Goal: Information Seeking & Learning: Find specific page/section

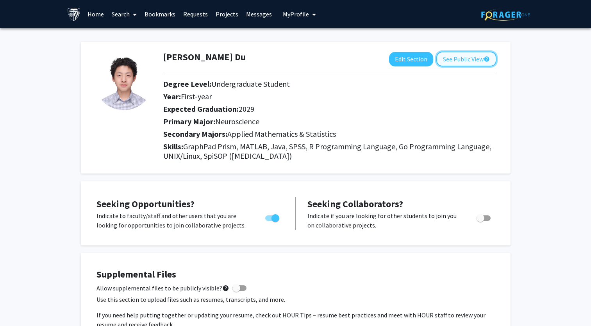
click at [478, 57] on button "See Public View help" at bounding box center [466, 59] width 60 height 15
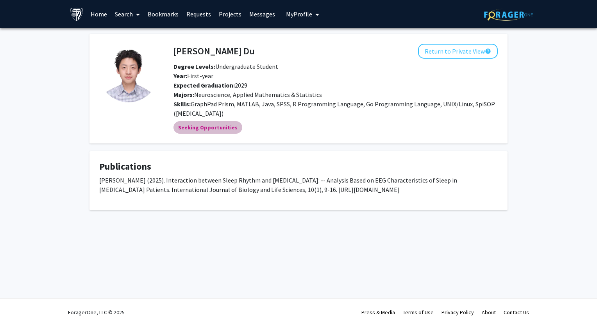
click at [208, 125] on mat-chip "Seeking Opportunities" at bounding box center [207, 127] width 69 height 12
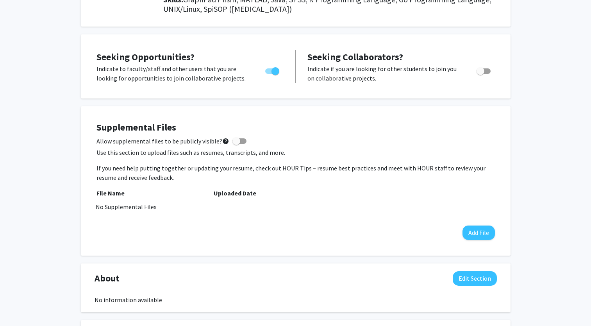
scroll to position [147, 0]
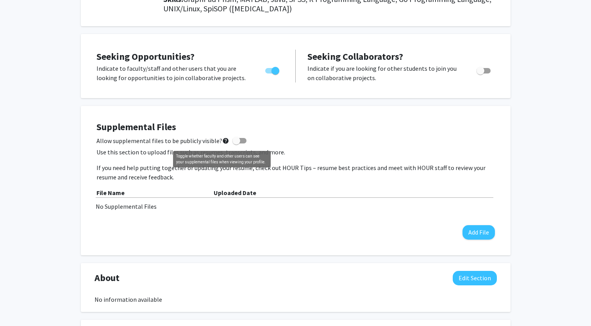
click at [223, 140] on mat-icon "help" at bounding box center [225, 140] width 7 height 9
click at [236, 143] on input "Allow supplemental files to be publicly visible? help" at bounding box center [236, 143] width 0 height 0
click at [223, 140] on mat-icon "help" at bounding box center [225, 140] width 7 height 9
click at [236, 143] on input "Allow supplemental files to be publicly visible? help" at bounding box center [236, 143] width 0 height 0
checkbox input "false"
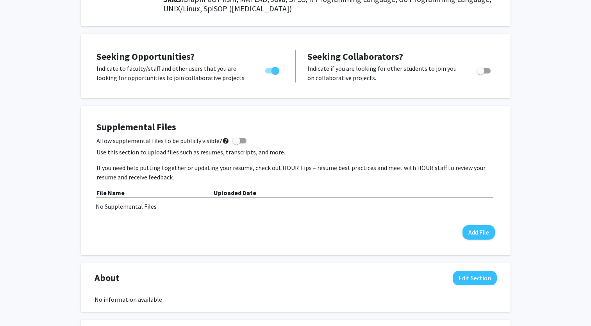
scroll to position [0, 0]
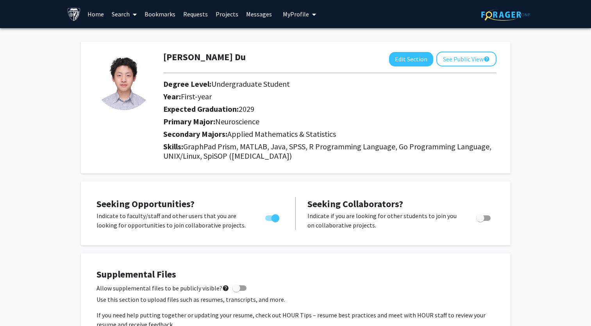
click at [98, 11] on link "Home" at bounding box center [96, 13] width 24 height 27
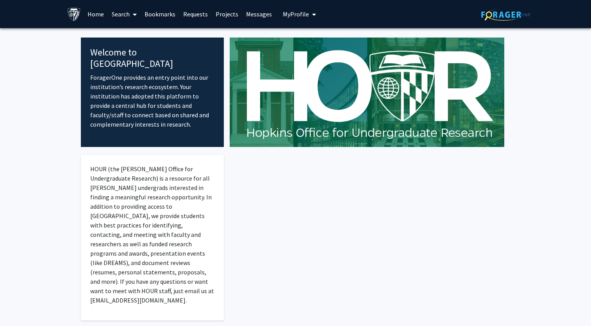
click at [127, 13] on link "Search" at bounding box center [124, 13] width 33 height 27
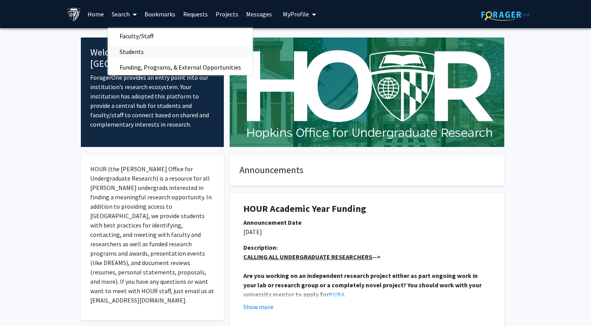
click at [125, 53] on span "Students" at bounding box center [132, 52] width 48 height 16
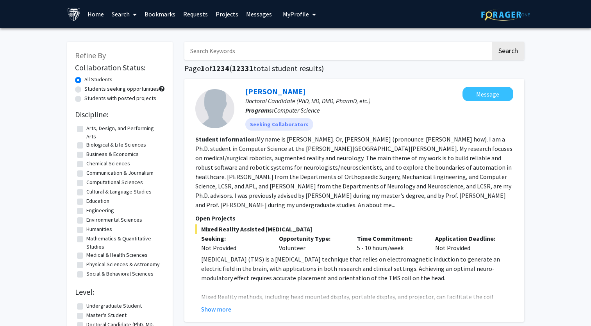
click at [240, 51] on input "Search Keywords" at bounding box center [337, 51] width 307 height 18
type input "[PERSON_NAME]"
click at [504, 54] on button "Search" at bounding box center [508, 51] width 32 height 18
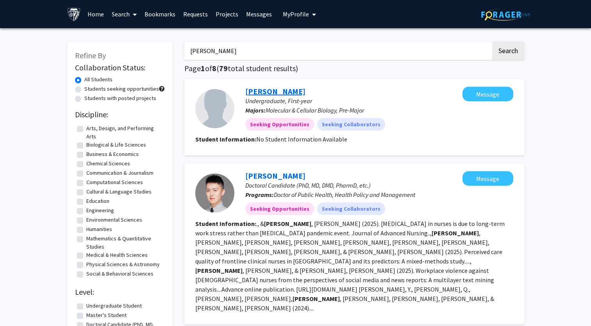
click at [273, 90] on link "[PERSON_NAME]" at bounding box center [275, 91] width 60 height 10
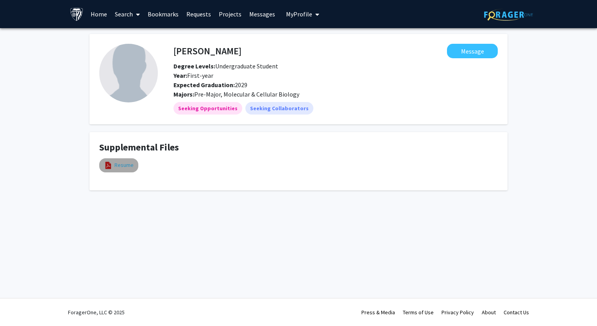
click at [116, 163] on link "Resume" at bounding box center [123, 165] width 19 height 8
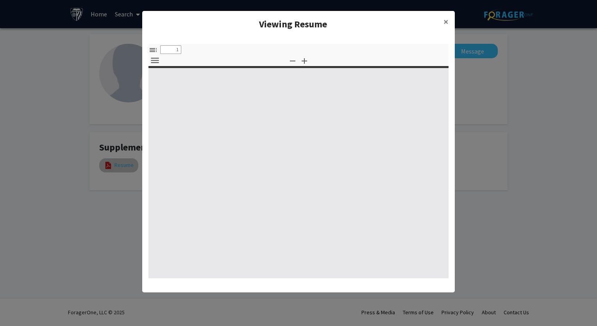
select select "custom"
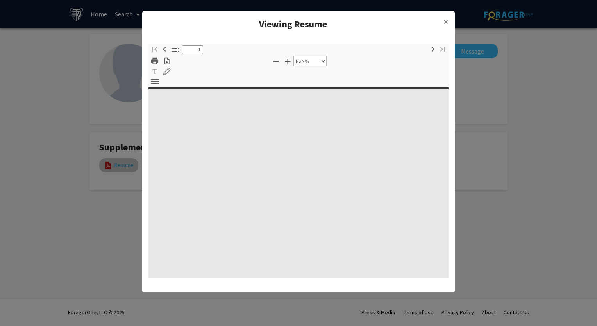
type input "0"
select select "custom"
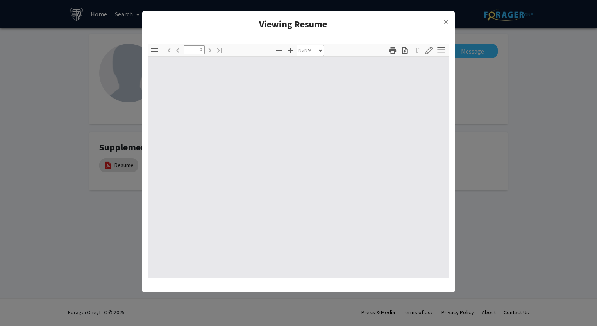
type input "1"
select select "auto"
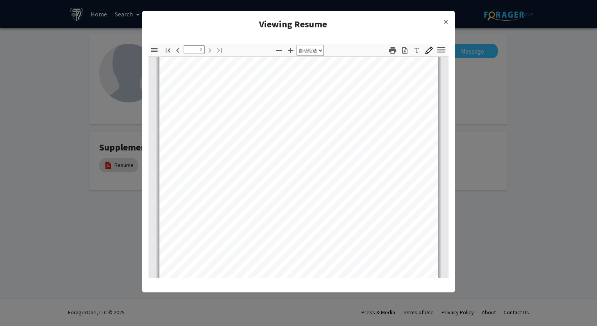
scroll to position [511, 0]
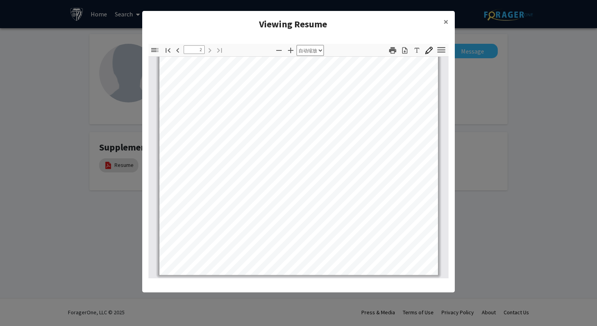
type input "1"
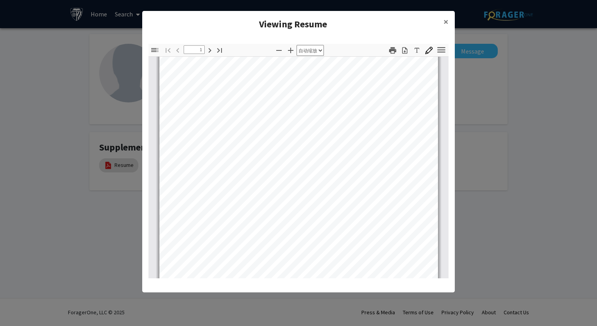
scroll to position [0, 0]
click at [445, 20] on span "×" at bounding box center [445, 22] width 5 height 12
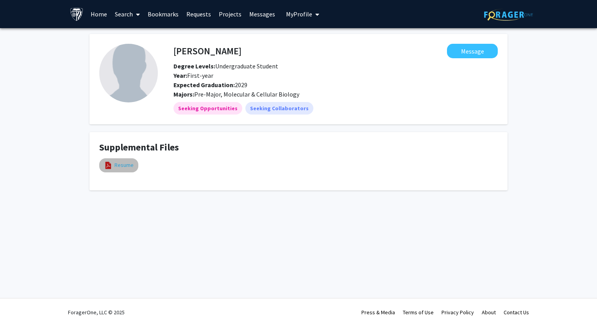
click at [124, 166] on link "Resume" at bounding box center [123, 165] width 19 height 8
select select "custom"
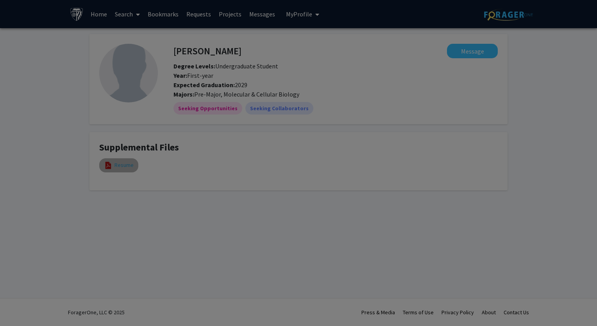
type input "0"
select select "custom"
type input "1"
select select "auto"
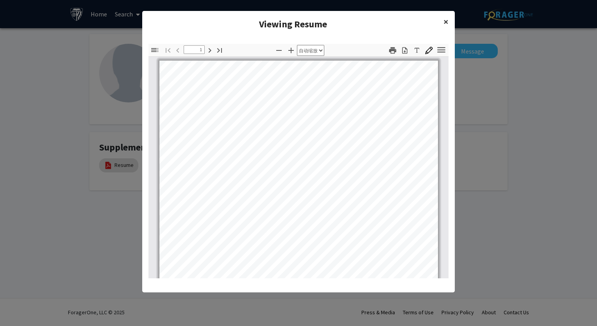
click at [445, 22] on span "×" at bounding box center [445, 22] width 5 height 12
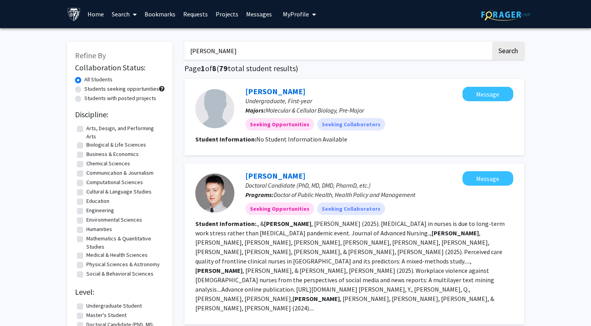
click at [343, 44] on input "[PERSON_NAME]" at bounding box center [337, 51] width 307 height 18
type input "J"
type input "Y"
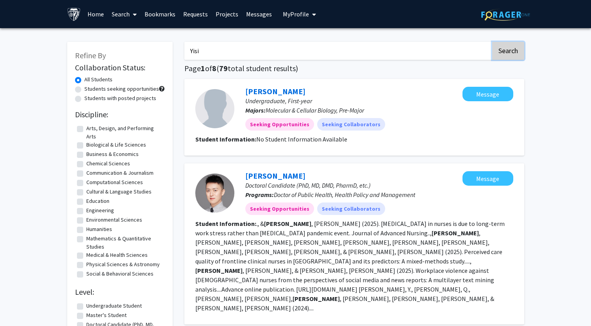
click at [503, 53] on button "Search" at bounding box center [508, 51] width 32 height 18
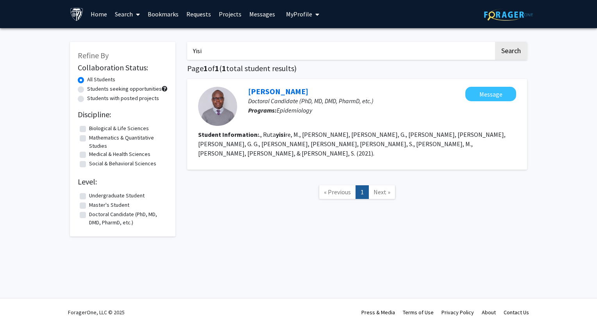
click at [408, 57] on input "Yisi" at bounding box center [340, 51] width 307 height 18
type input "Y"
click at [515, 54] on button "Search" at bounding box center [511, 51] width 32 height 18
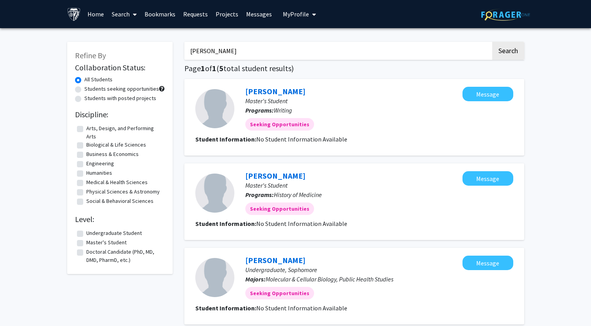
click at [306, 51] on input "[PERSON_NAME]" at bounding box center [337, 51] width 307 height 18
click at [492, 42] on button "Search" at bounding box center [508, 51] width 32 height 18
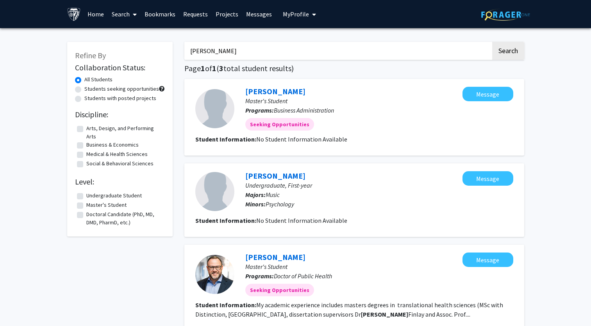
click at [434, 52] on input "[PERSON_NAME]" at bounding box center [337, 51] width 307 height 18
click at [492, 42] on button "Search" at bounding box center [508, 51] width 32 height 18
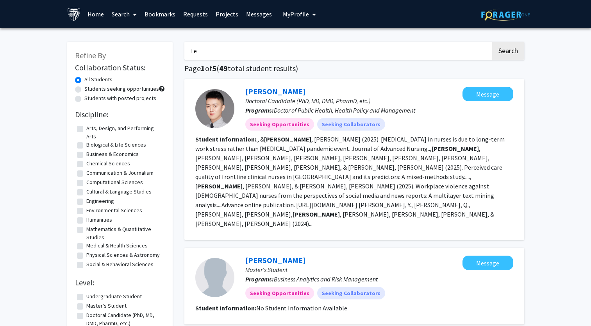
type input "T"
click at [388, 47] on input "Search Keywords" at bounding box center [337, 51] width 307 height 18
click at [307, 48] on input "Search Keywords" at bounding box center [337, 51] width 307 height 18
click at [307, 49] on input "Search Keywords" at bounding box center [337, 51] width 307 height 18
type input "[PERSON_NAME]"
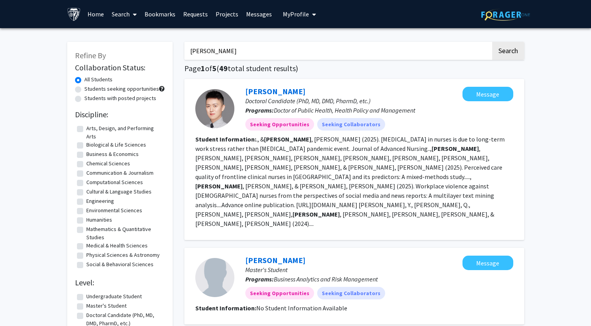
click at [509, 50] on button "Search" at bounding box center [508, 51] width 32 height 18
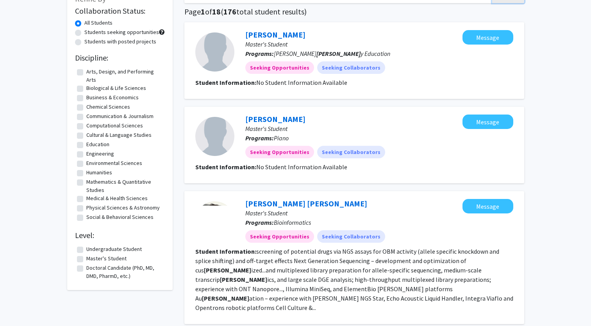
scroll to position [57, 0]
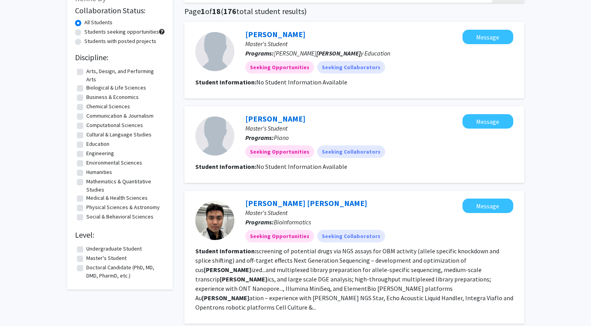
click at [80, 253] on fg-checkbox "Undergraduate Student Undergraduate Student" at bounding box center [120, 248] width 86 height 9
click at [86, 250] on label "Undergraduate Student" at bounding box center [113, 248] width 55 height 8
click at [86, 250] on input "Undergraduate Student" at bounding box center [88, 246] width 5 height 5
checkbox input "true"
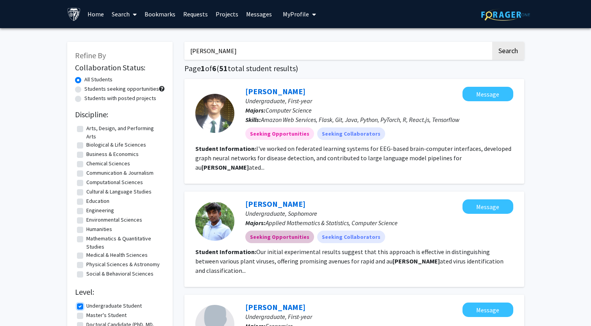
scroll to position [57, 0]
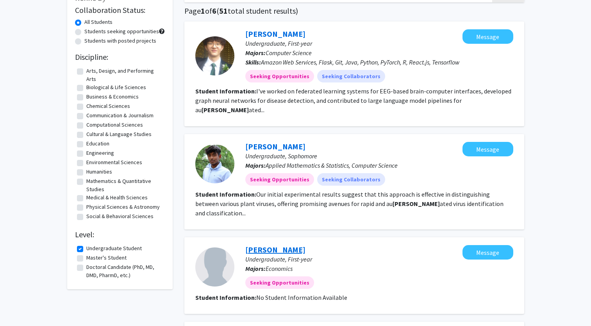
click at [261, 244] on link "[PERSON_NAME]" at bounding box center [275, 249] width 60 height 10
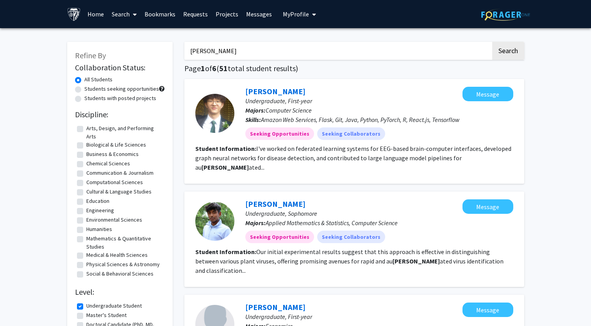
click at [312, 51] on input "[PERSON_NAME]" at bounding box center [337, 51] width 307 height 18
type input "T"
type input "[PERSON_NAME]"
click at [492, 42] on button "Search" at bounding box center [508, 51] width 32 height 18
checkbox input "false"
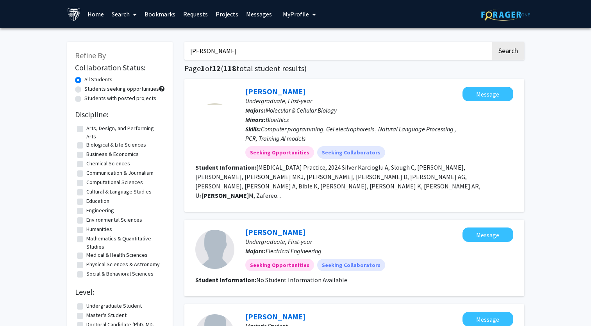
click at [492, 42] on button "Search" at bounding box center [508, 51] width 32 height 18
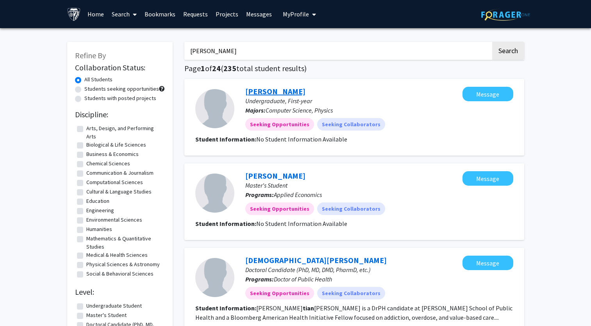
type input "[PERSON_NAME]"
click at [270, 89] on link "[PERSON_NAME]" at bounding box center [275, 91] width 60 height 10
click at [283, 52] on input "[PERSON_NAME]" at bounding box center [337, 51] width 307 height 18
type input "K"
click at [516, 46] on button "Search" at bounding box center [508, 51] width 32 height 18
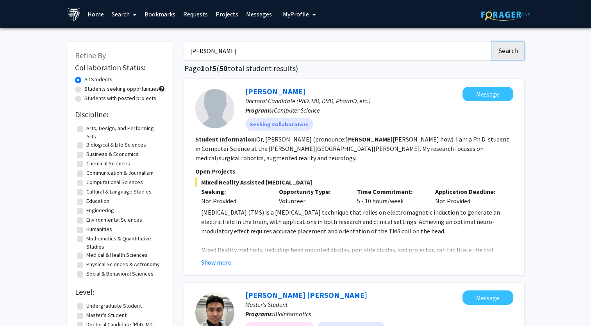
drag, startPoint x: 511, startPoint y: 50, endPoint x: 427, endPoint y: 108, distance: 102.2
click at [372, 53] on input "[PERSON_NAME]" at bounding box center [337, 51] width 307 height 18
click at [492, 42] on button "Search" at bounding box center [508, 51] width 32 height 18
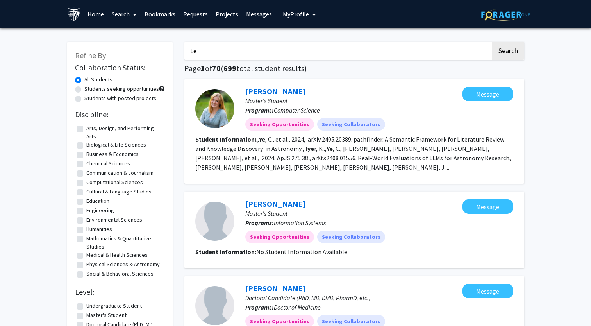
type input "L"
click at [492, 42] on button "Search" at bounding box center [508, 51] width 32 height 18
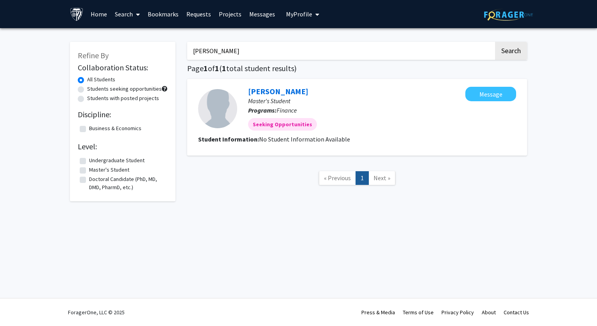
type input "Y"
type input "p"
click at [220, 52] on input "Search Keywords" at bounding box center [340, 51] width 307 height 18
click at [495, 42] on button "Search" at bounding box center [511, 51] width 32 height 18
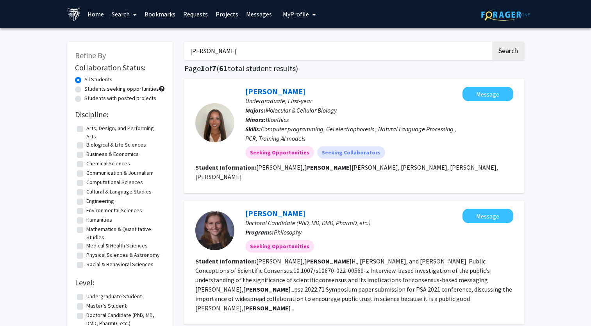
click at [492, 42] on button "Search" at bounding box center [508, 51] width 32 height 18
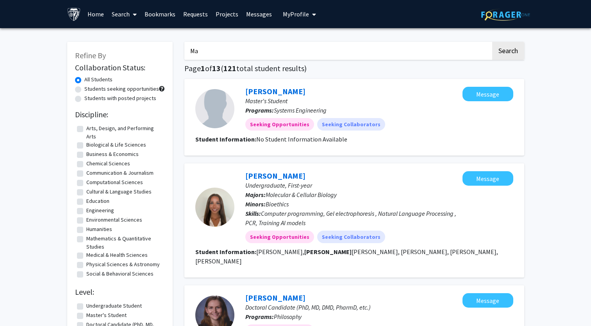
type input "M"
click at [492, 42] on button "Search" at bounding box center [508, 51] width 32 height 18
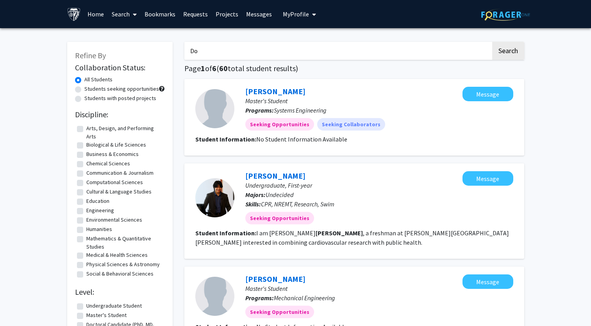
type input "D"
click at [492, 42] on button "Search" at bounding box center [508, 51] width 32 height 18
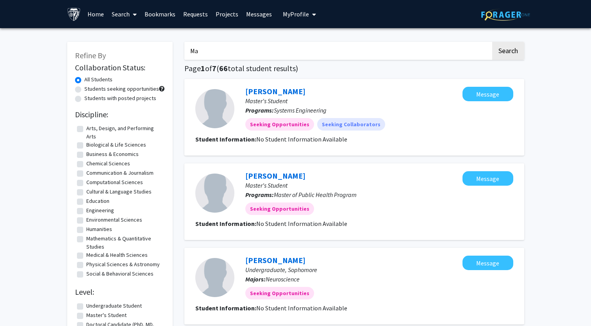
type input "M"
click at [492, 42] on button "Search" at bounding box center [508, 51] width 32 height 18
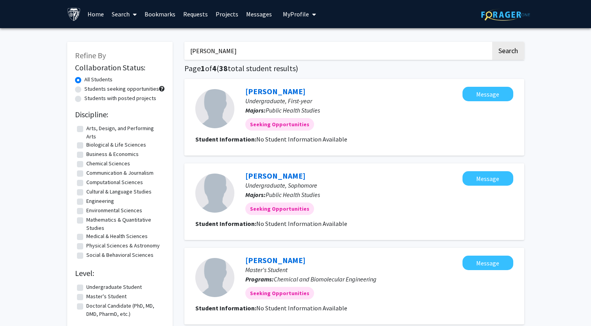
click at [492, 42] on button "Search" at bounding box center [508, 51] width 32 height 18
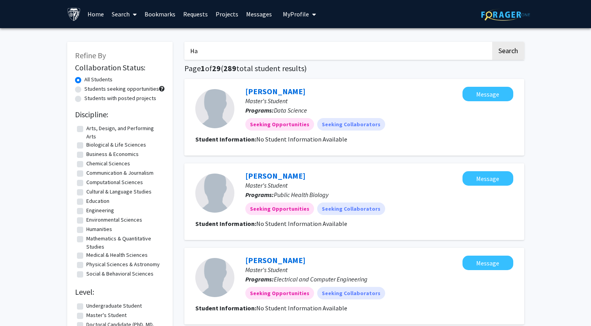
type input "H"
click at [492, 42] on button "Search" at bounding box center [508, 51] width 32 height 18
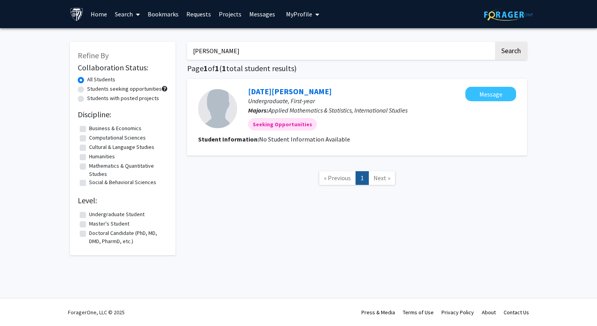
type input "X"
type input "x"
click at [495, 42] on button "Search" at bounding box center [511, 51] width 32 height 18
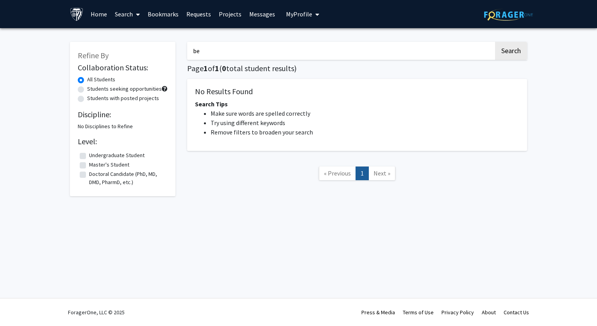
type input "b"
type input "p"
click at [495, 42] on button "Search" at bounding box center [511, 51] width 32 height 18
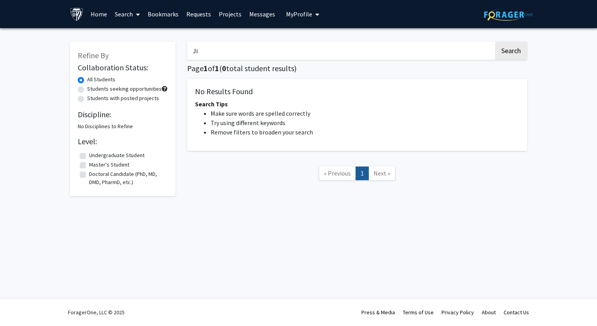
type input "J"
click at [495, 42] on button "Search" at bounding box center [511, 51] width 32 height 18
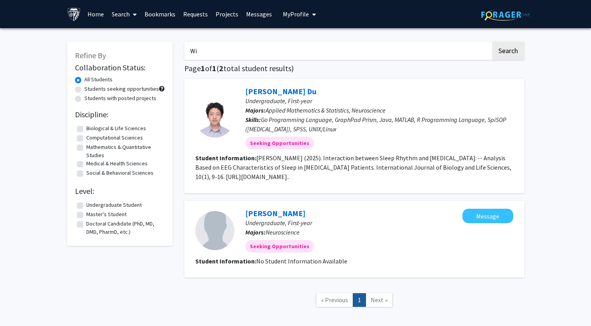
type input "W"
type input "F"
click at [492, 42] on button "Search" at bounding box center [508, 51] width 32 height 18
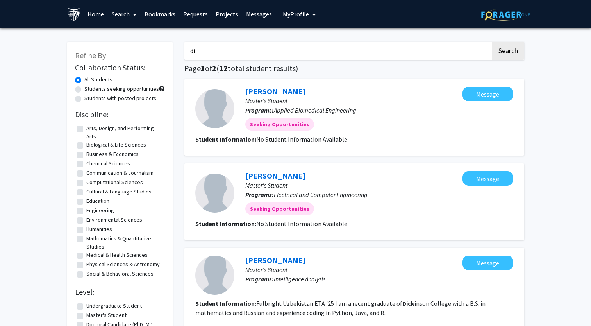
type input "d"
click at [492, 42] on button "Search" at bounding box center [508, 51] width 32 height 18
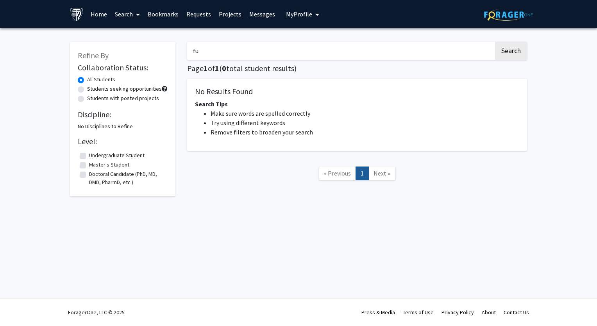
type input "f"
click at [349, 55] on input "Search Keywords" at bounding box center [340, 51] width 307 height 18
click at [340, 53] on input "Search Keywords" at bounding box center [340, 51] width 307 height 18
click at [339, 53] on input "Search Keywords" at bounding box center [340, 51] width 307 height 18
click at [495, 42] on button "Search" at bounding box center [511, 51] width 32 height 18
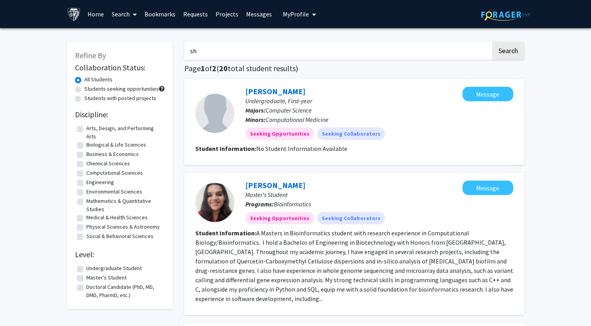
type input "s"
click at [492, 42] on button "Search" at bounding box center [508, 51] width 32 height 18
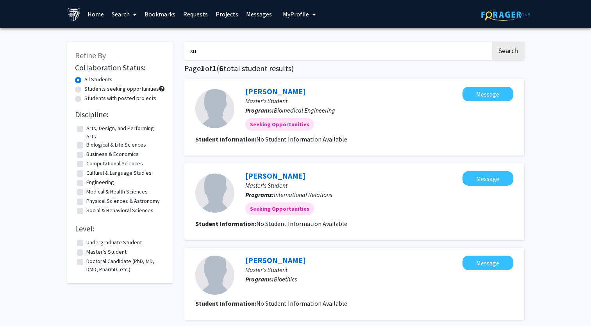
type input "s"
type input "l"
click at [492, 42] on button "Search" at bounding box center [508, 51] width 32 height 18
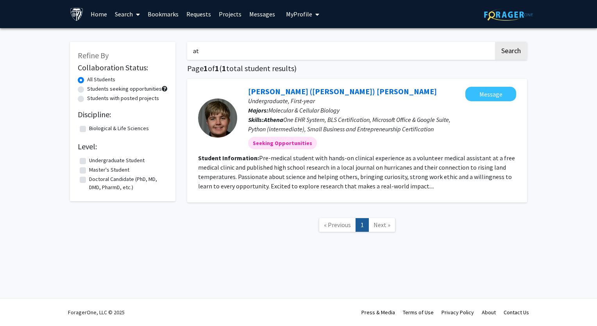
type input "a"
click at [495, 42] on button "Search" at bounding box center [511, 51] width 32 height 18
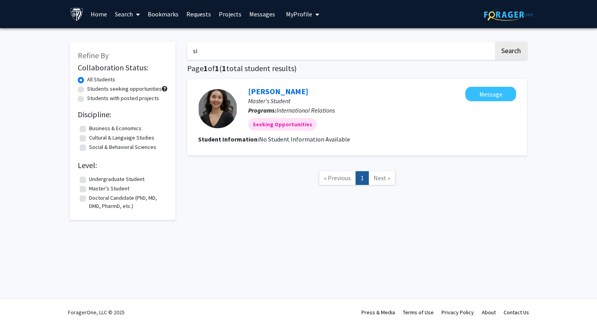
type input "s"
click at [495, 42] on button "Search" at bounding box center [511, 51] width 32 height 18
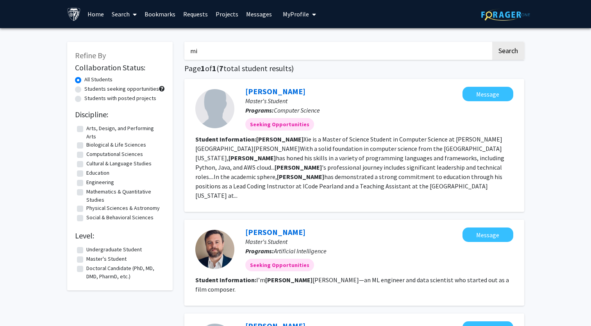
type input "m"
